Goal: Information Seeking & Learning: Learn about a topic

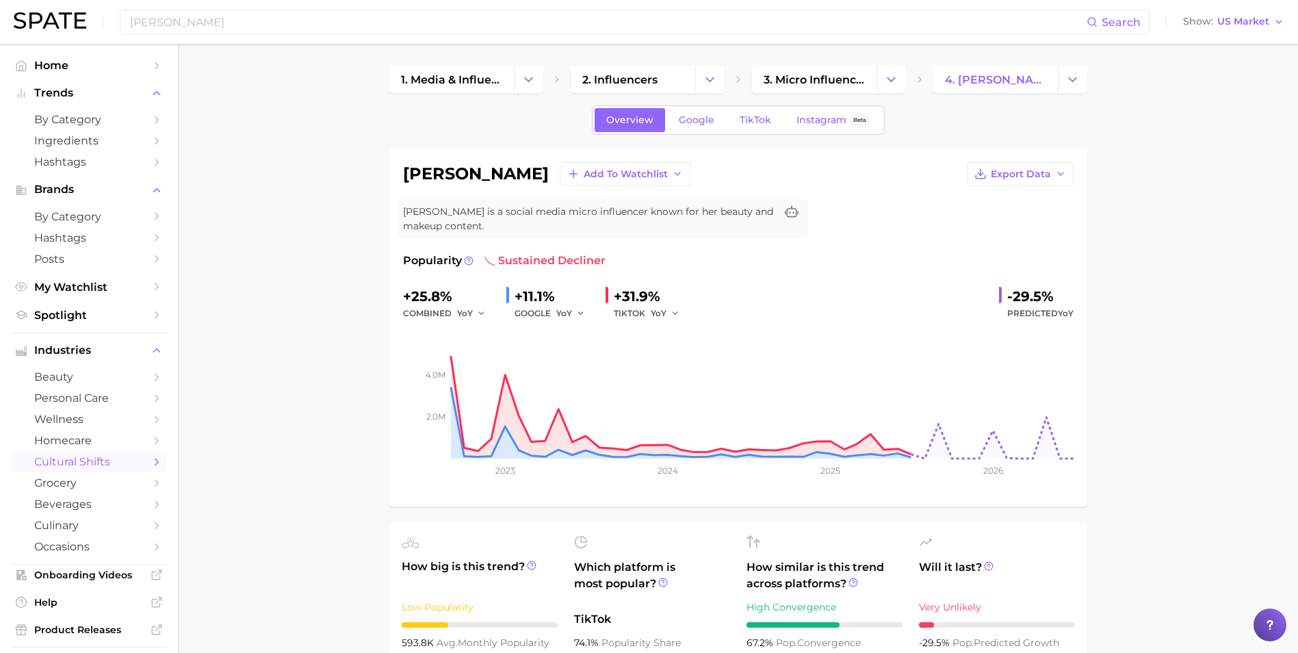
click at [831, 132] on div "Overview Google TikTok Instagram Beta" at bounding box center [738, 119] width 293 height 29
click at [818, 123] on span "Instagram" at bounding box center [821, 120] width 50 height 12
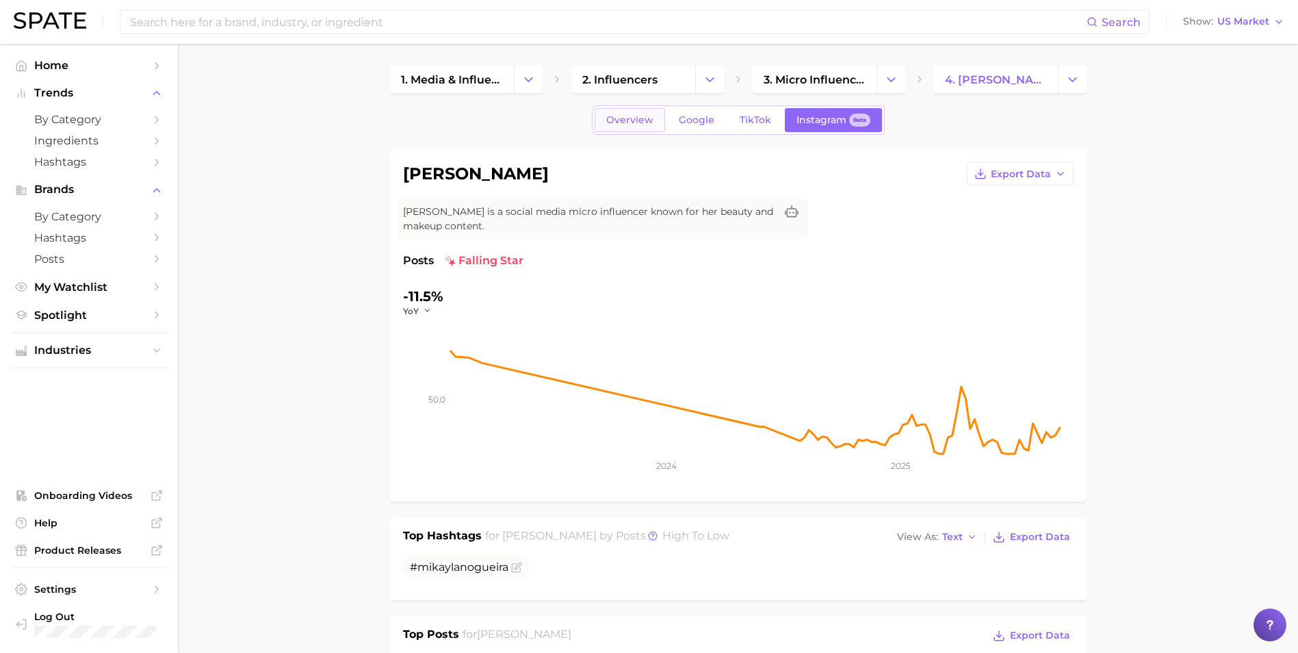
click at [653, 129] on link "Overview" at bounding box center [629, 120] width 70 height 24
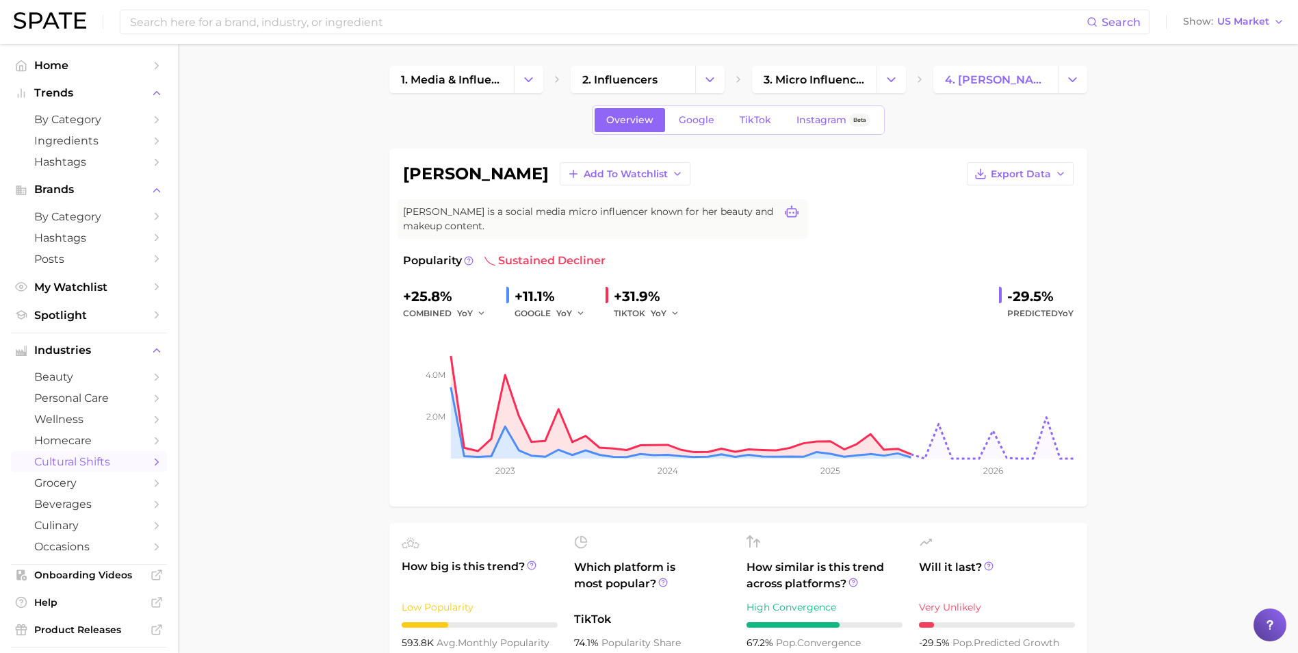
click at [794, 213] on icon at bounding box center [792, 212] width 14 height 14
drag, startPoint x: 1212, startPoint y: 226, endPoint x: 509, endPoint y: 192, distance: 703.5
